Goal: Task Accomplishment & Management: Manage account settings

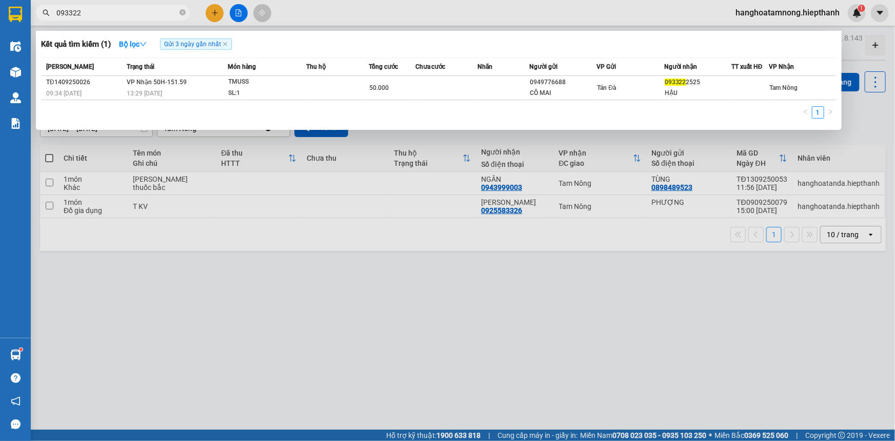
click at [160, 12] on input "093322" at bounding box center [116, 12] width 121 height 11
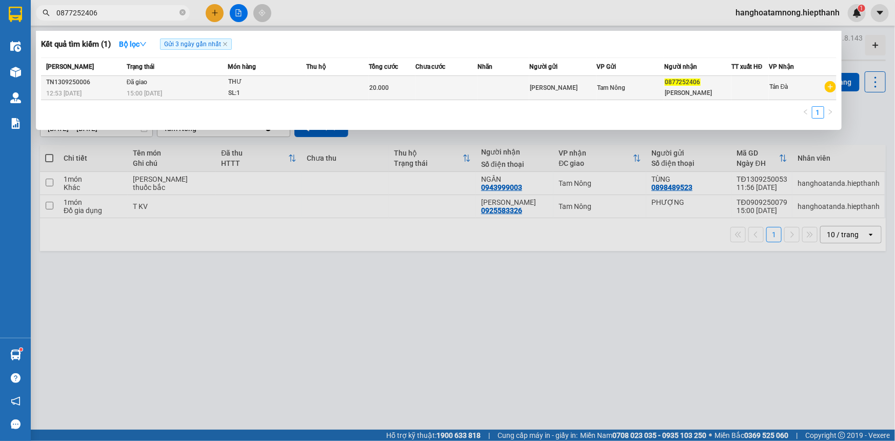
type input "0877252406"
click at [176, 83] on td "Đã giao 15:00 [DATE]" at bounding box center [176, 88] width 104 height 24
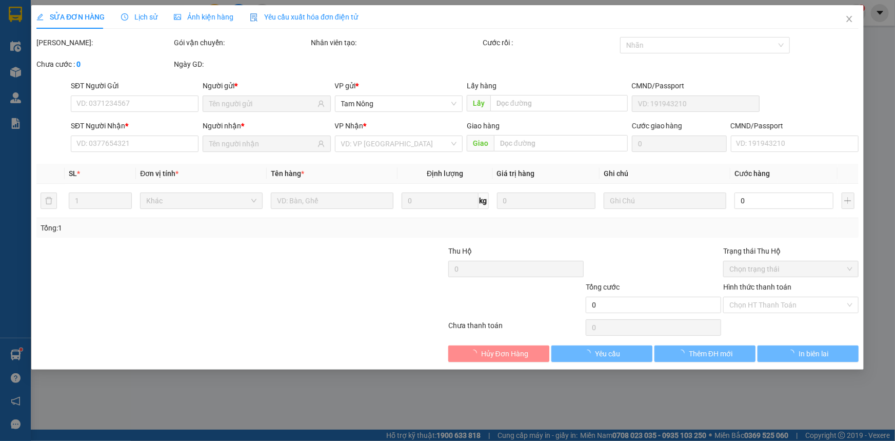
type input "0877252406"
type input "20.000"
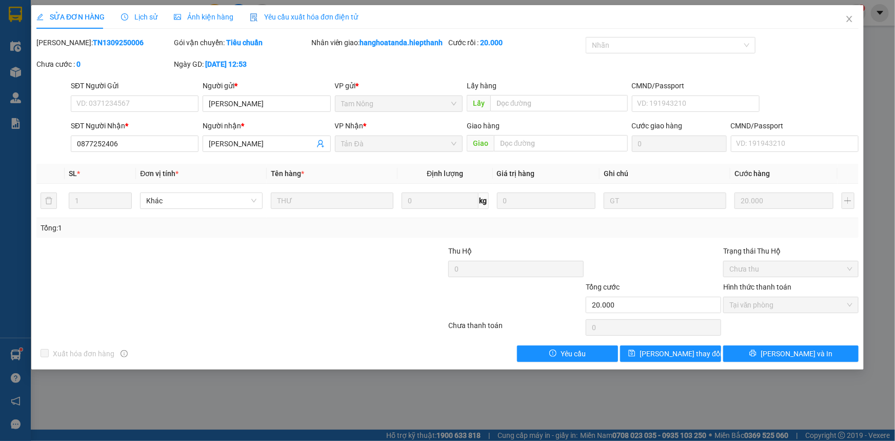
click at [142, 23] on div "Lịch sử" at bounding box center [139, 17] width 36 height 24
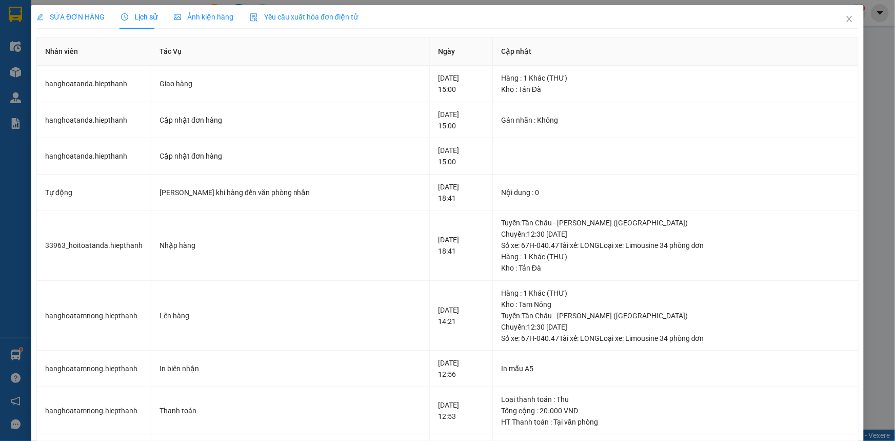
click at [90, 14] on span "SỬA ĐƠN HÀNG" at bounding box center [70, 17] width 68 height 8
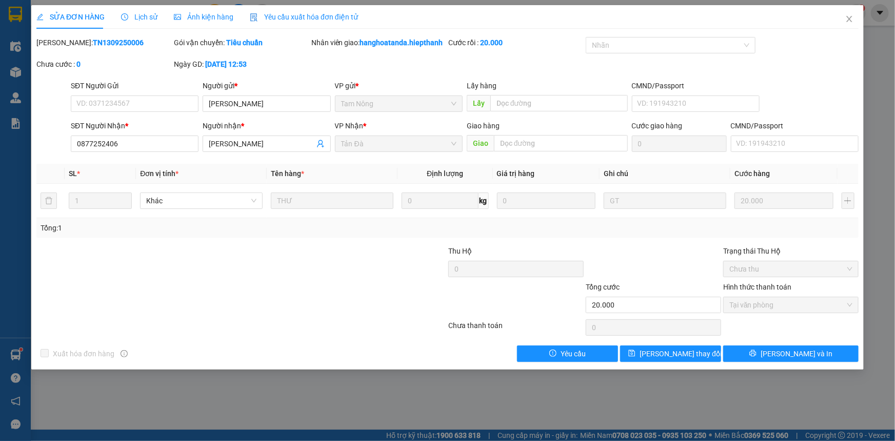
click at [150, 19] on span "Lịch sử" at bounding box center [139, 17] width 36 height 8
